Goal: Register for event/course

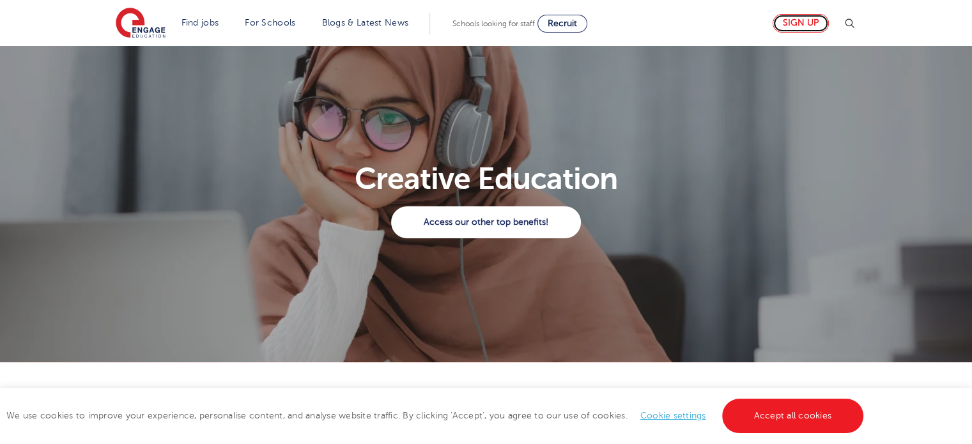
click at [819, 25] on link "Sign up" at bounding box center [801, 23] width 56 height 19
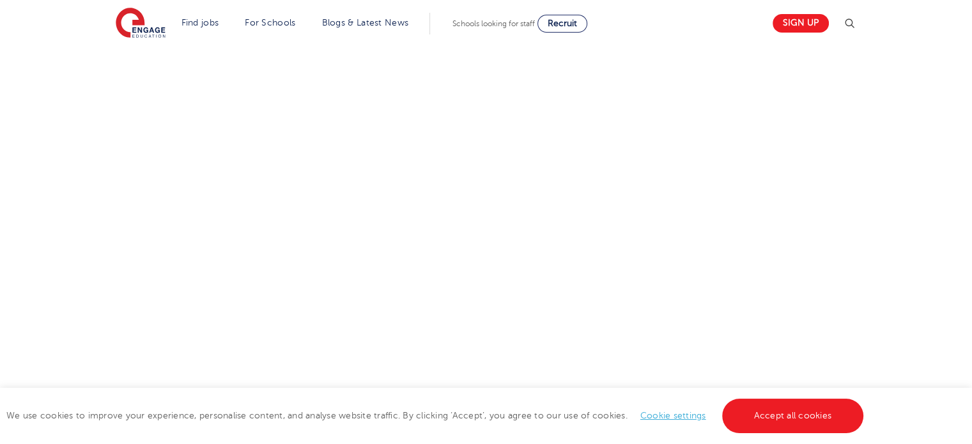
scroll to position [632, 0]
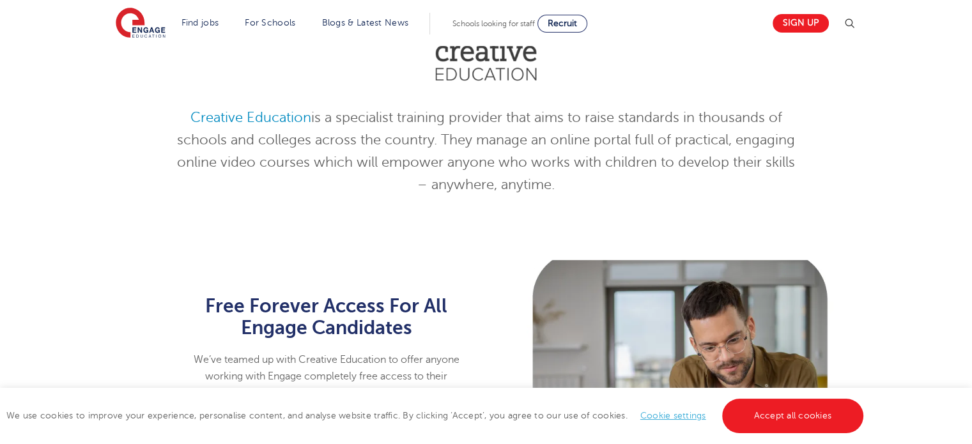
scroll to position [513, 0]
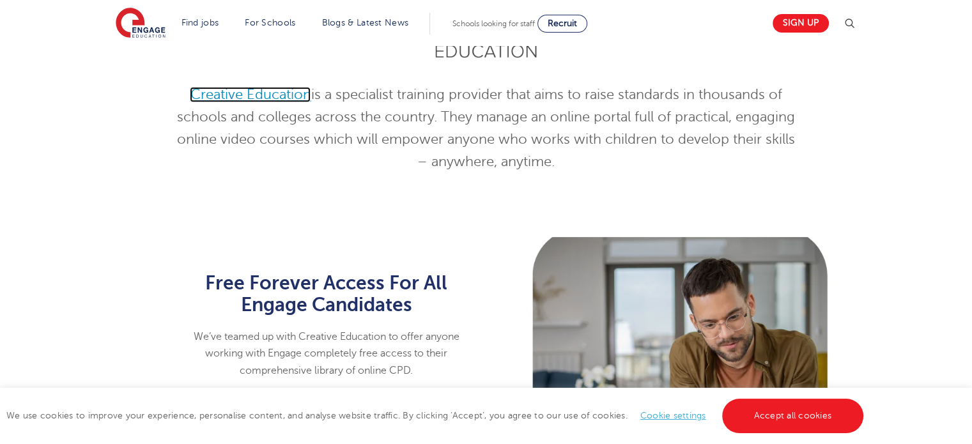
click at [269, 95] on span "Education" at bounding box center [278, 94] width 65 height 15
